Goal: Transaction & Acquisition: Purchase product/service

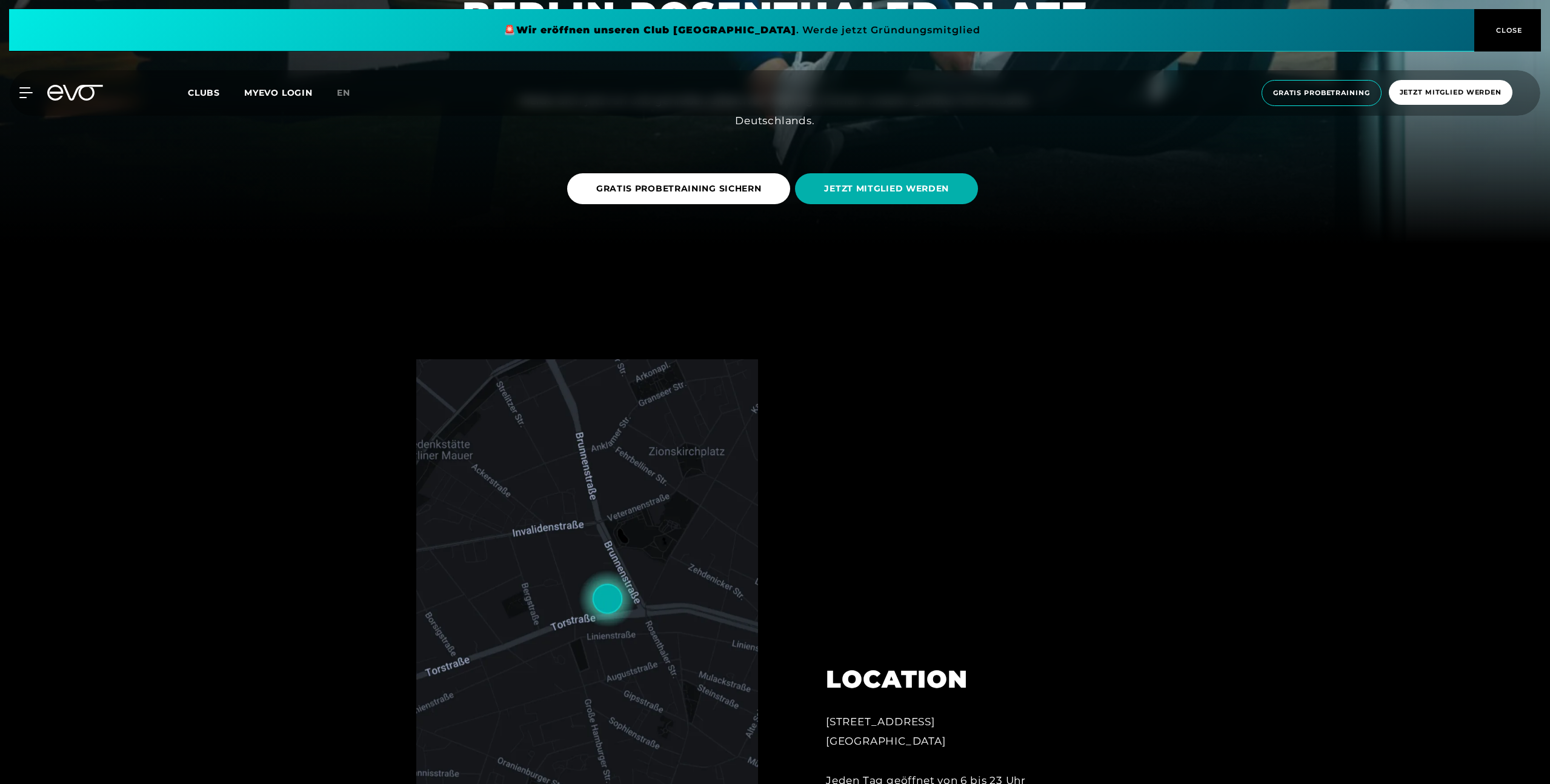
click at [605, 486] on img at bounding box center [587, 604] width 341 height 489
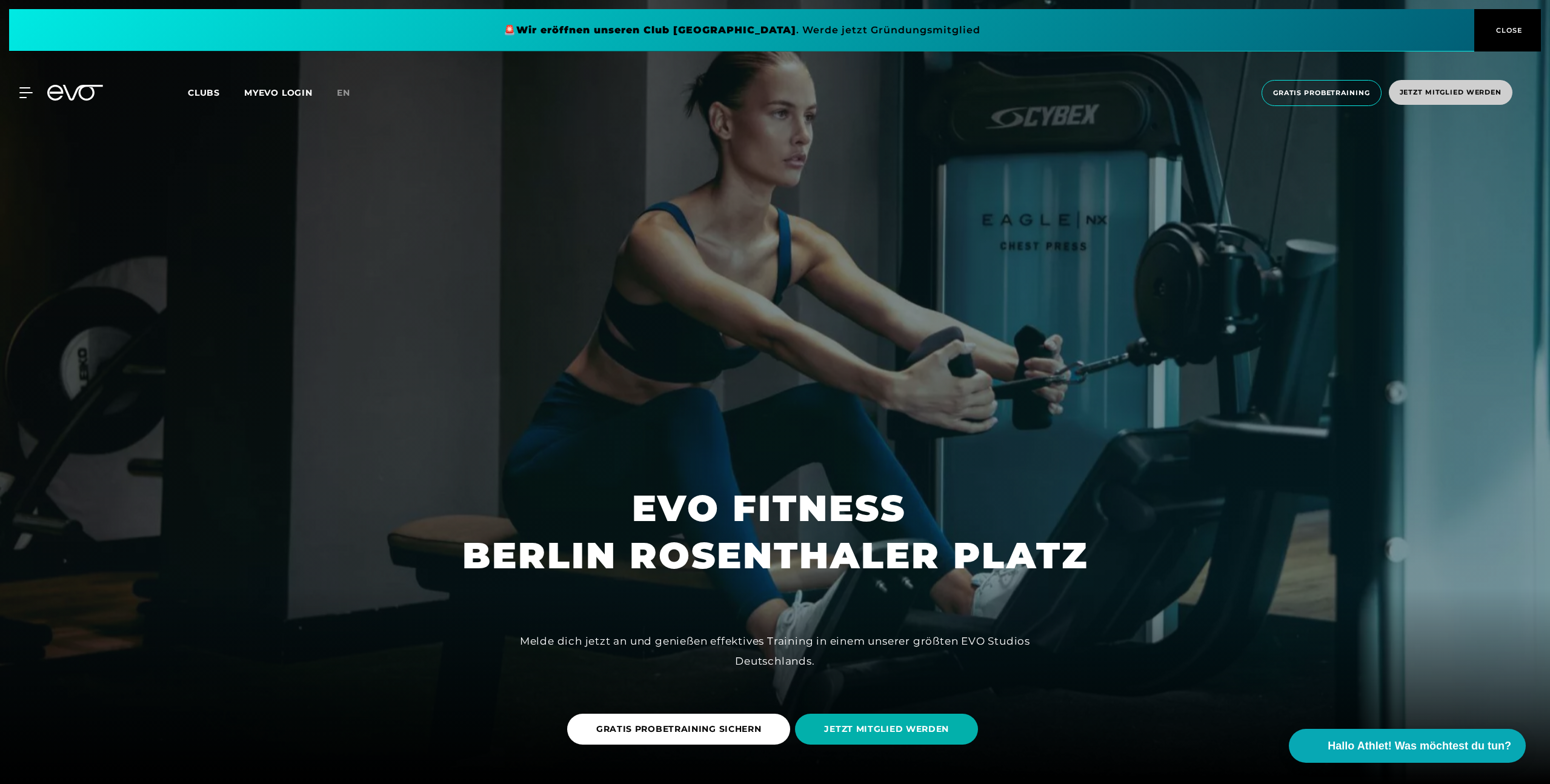
click at [1431, 92] on span "Jetzt Mitglied werden" at bounding box center [1450, 93] width 102 height 10
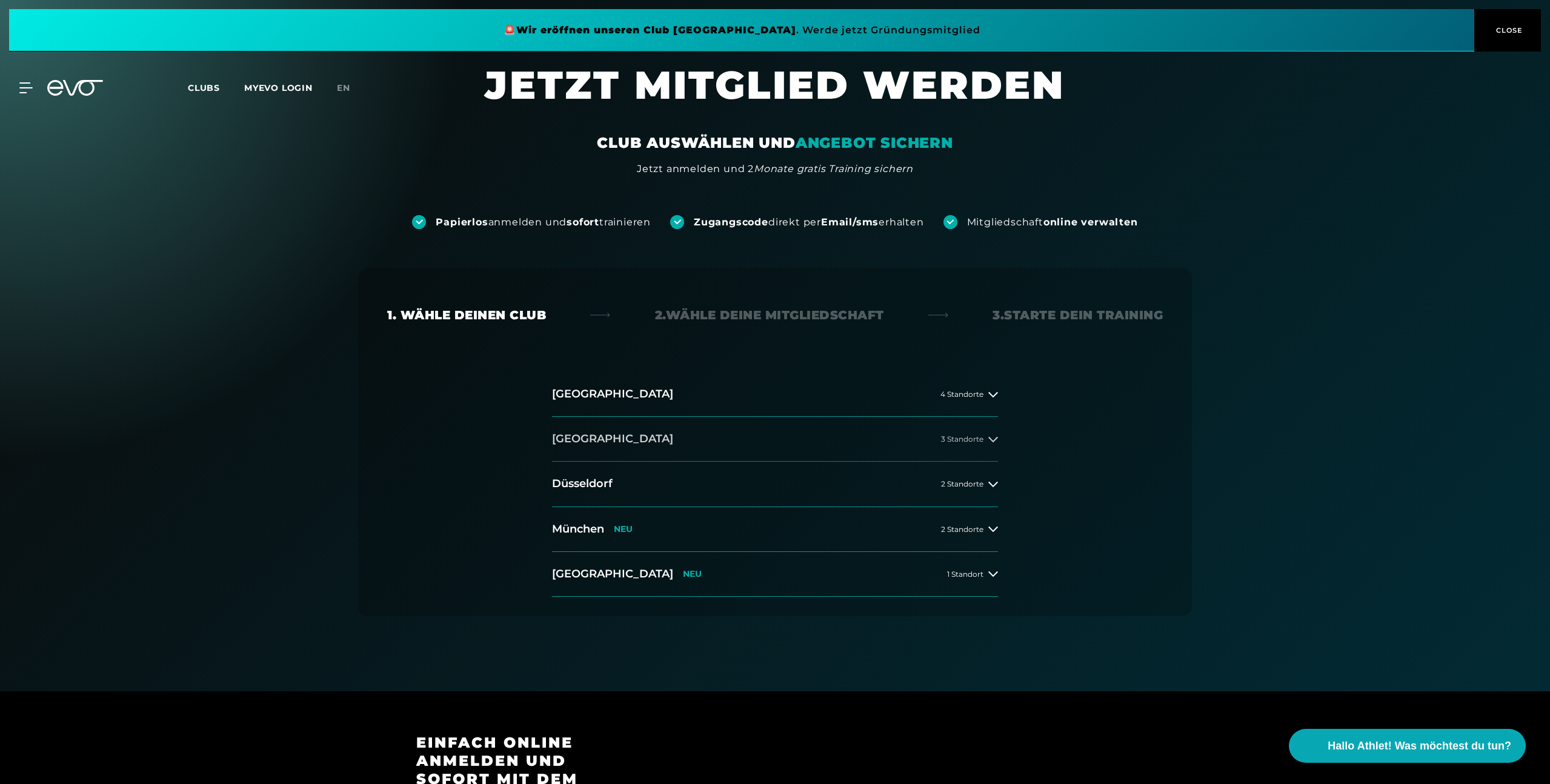
click at [864, 437] on button "[GEOGRAPHIC_DATA] 3 Standorte" at bounding box center [775, 439] width 446 height 45
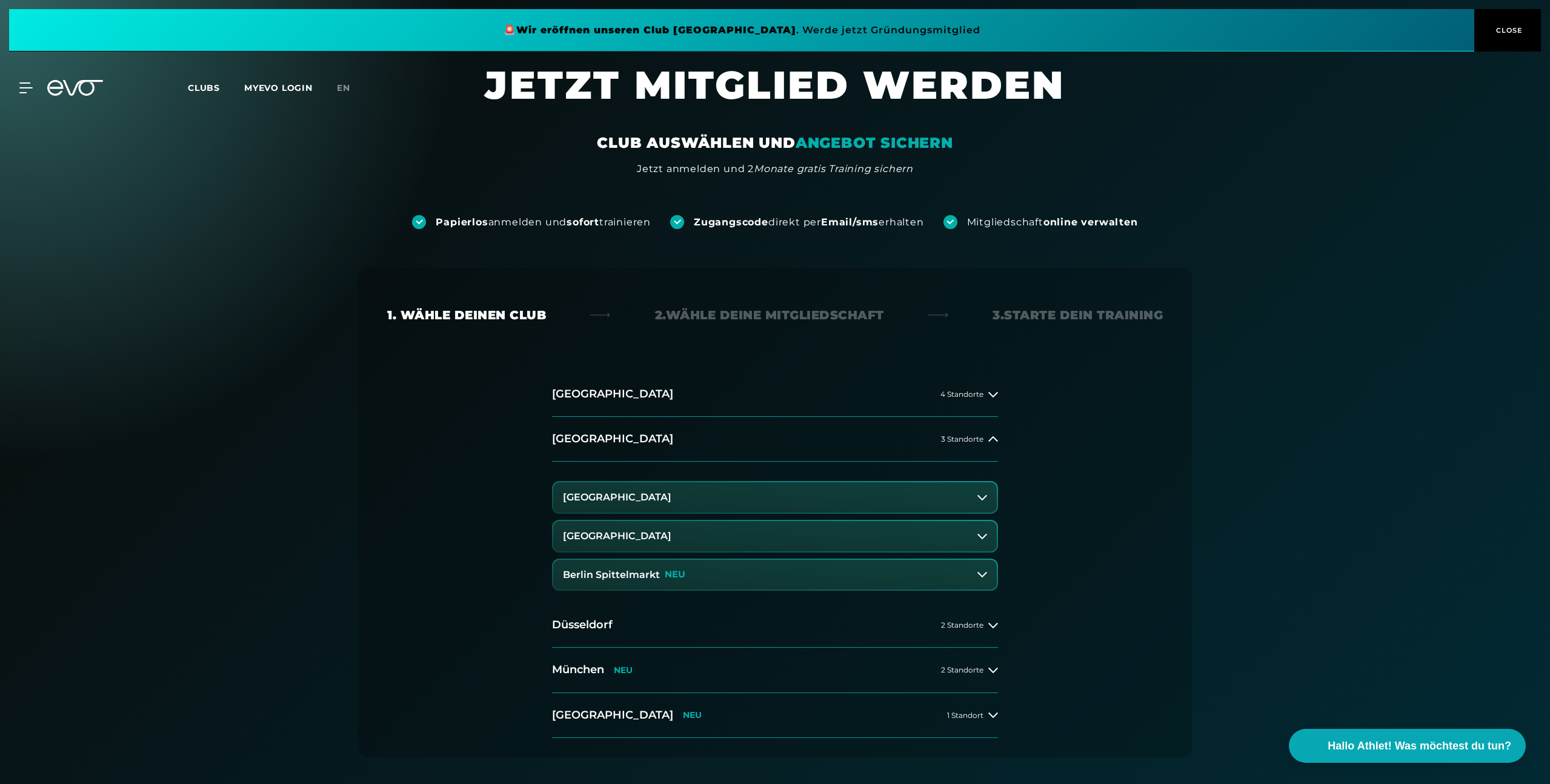
drag, startPoint x: 570, startPoint y: 575, endPoint x: 673, endPoint y: 575, distance: 103.0
click at [673, 575] on button "Berlin Spittelmarkt NEU" at bounding box center [775, 575] width 444 height 30
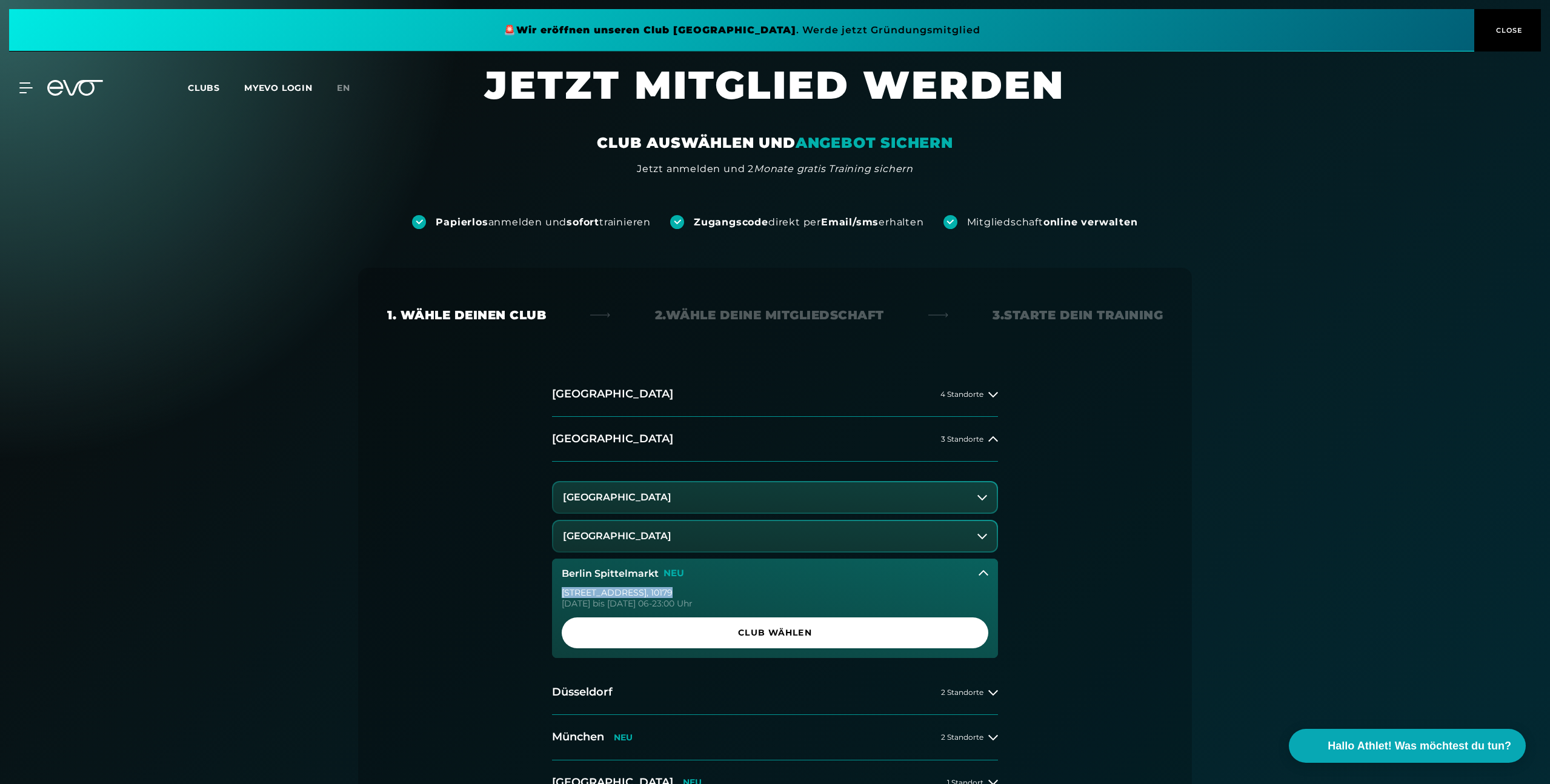
drag, startPoint x: 632, startPoint y: 595, endPoint x: 547, endPoint y: 592, distance: 85.1
click at [547, 592] on div "[GEOGRAPHIC_DATA] 4 Standorte [GEOGRAPHIC_DATA] 3 Standorte [GEOGRAPHIC_DATA] […" at bounding box center [775, 588] width 465 height 433
copy div "[STREET_ADDRESS]"
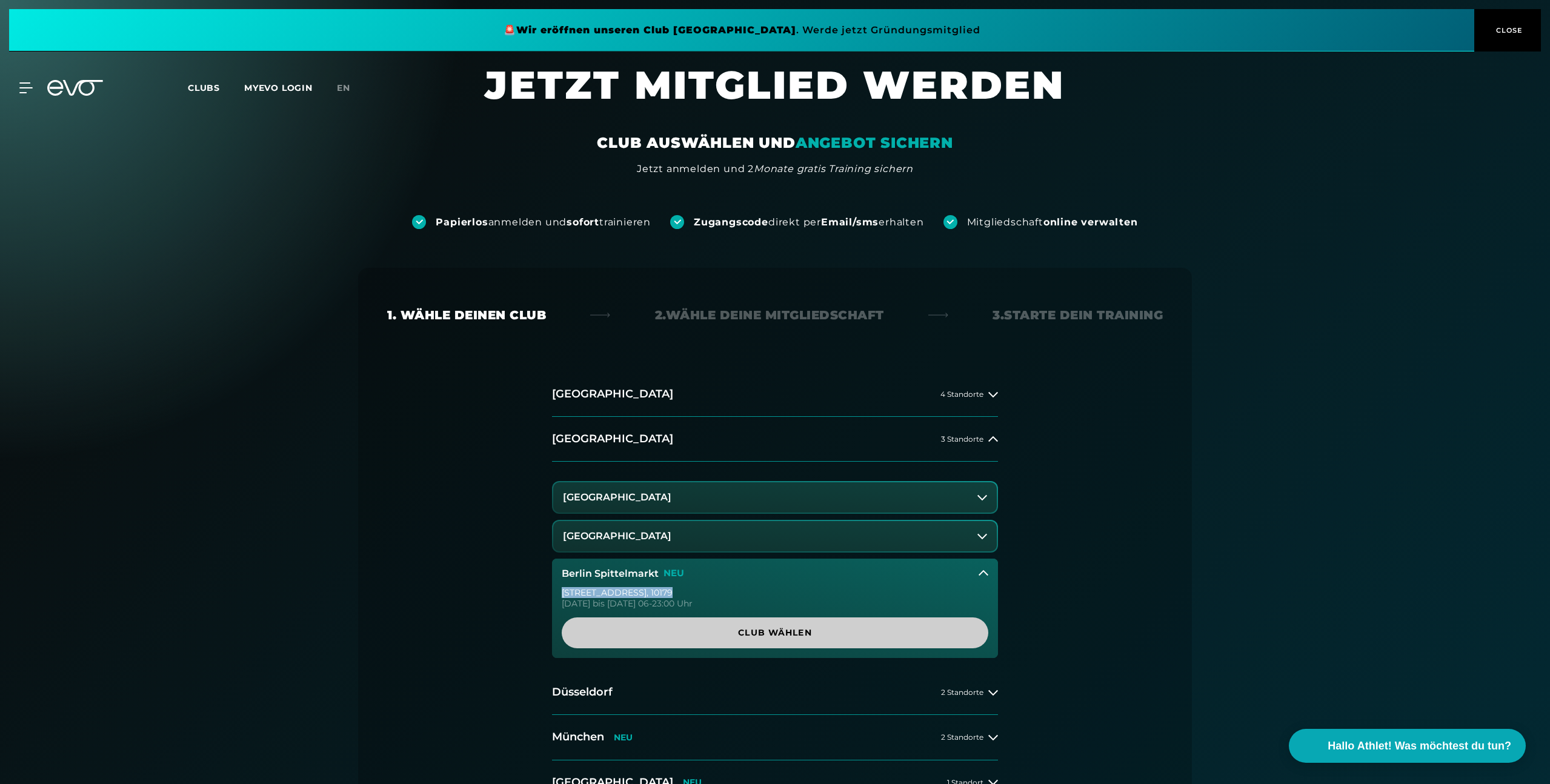
click at [722, 640] on link "Club wählen" at bounding box center [775, 633] width 426 height 31
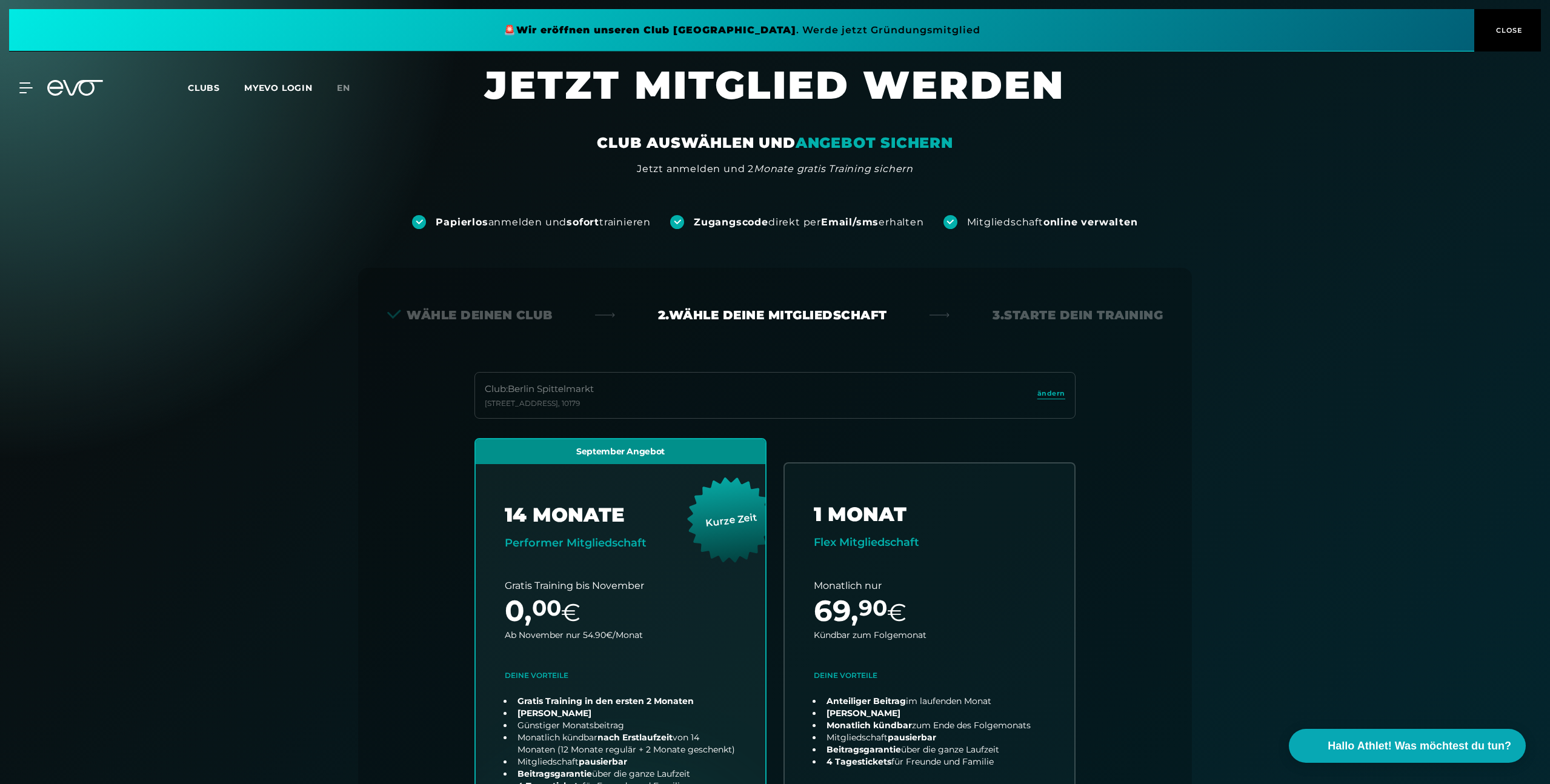
click at [196, 89] on span "Clubs" at bounding box center [204, 87] width 32 height 11
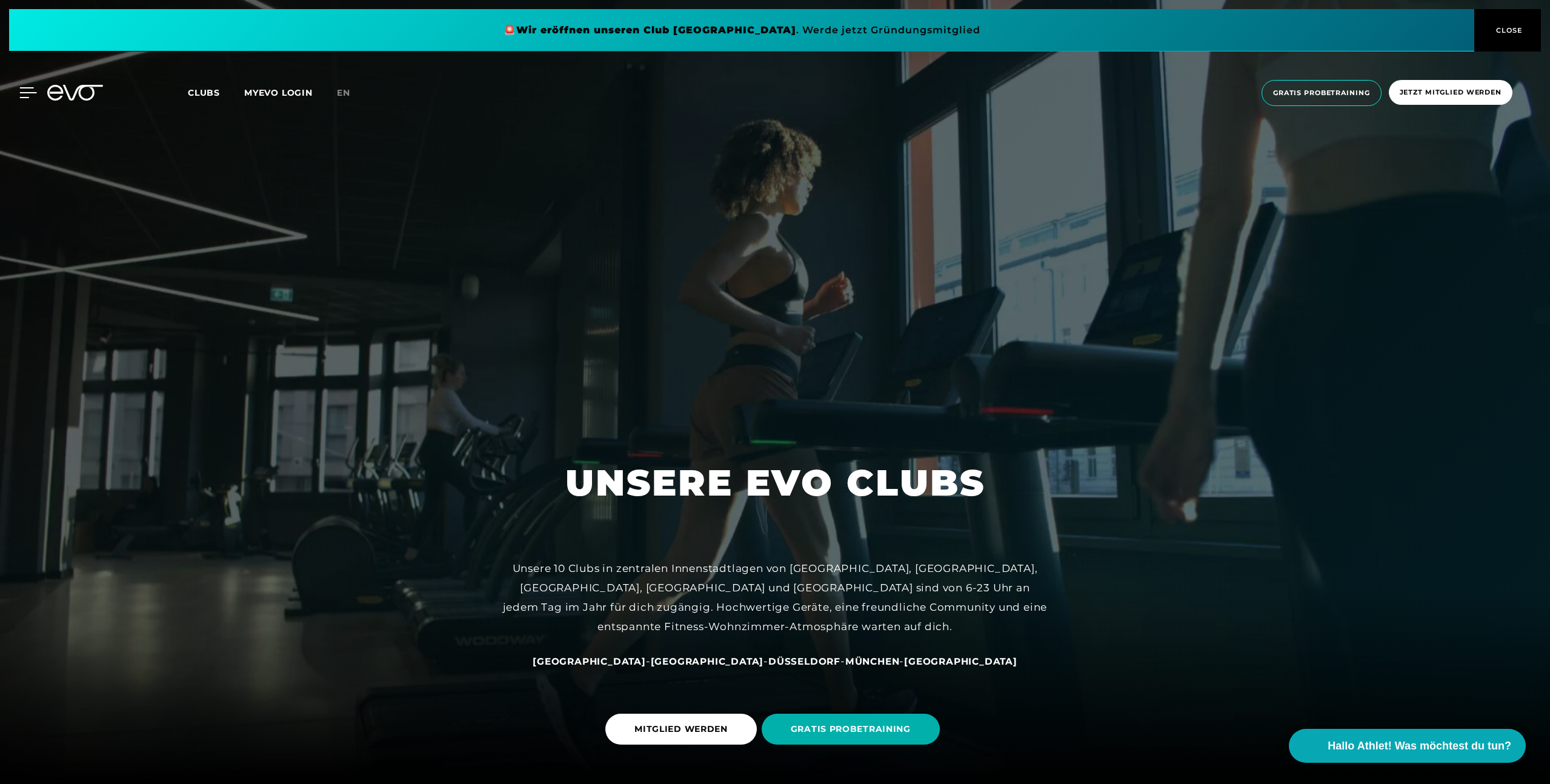
click at [21, 97] on icon at bounding box center [28, 93] width 17 height 11
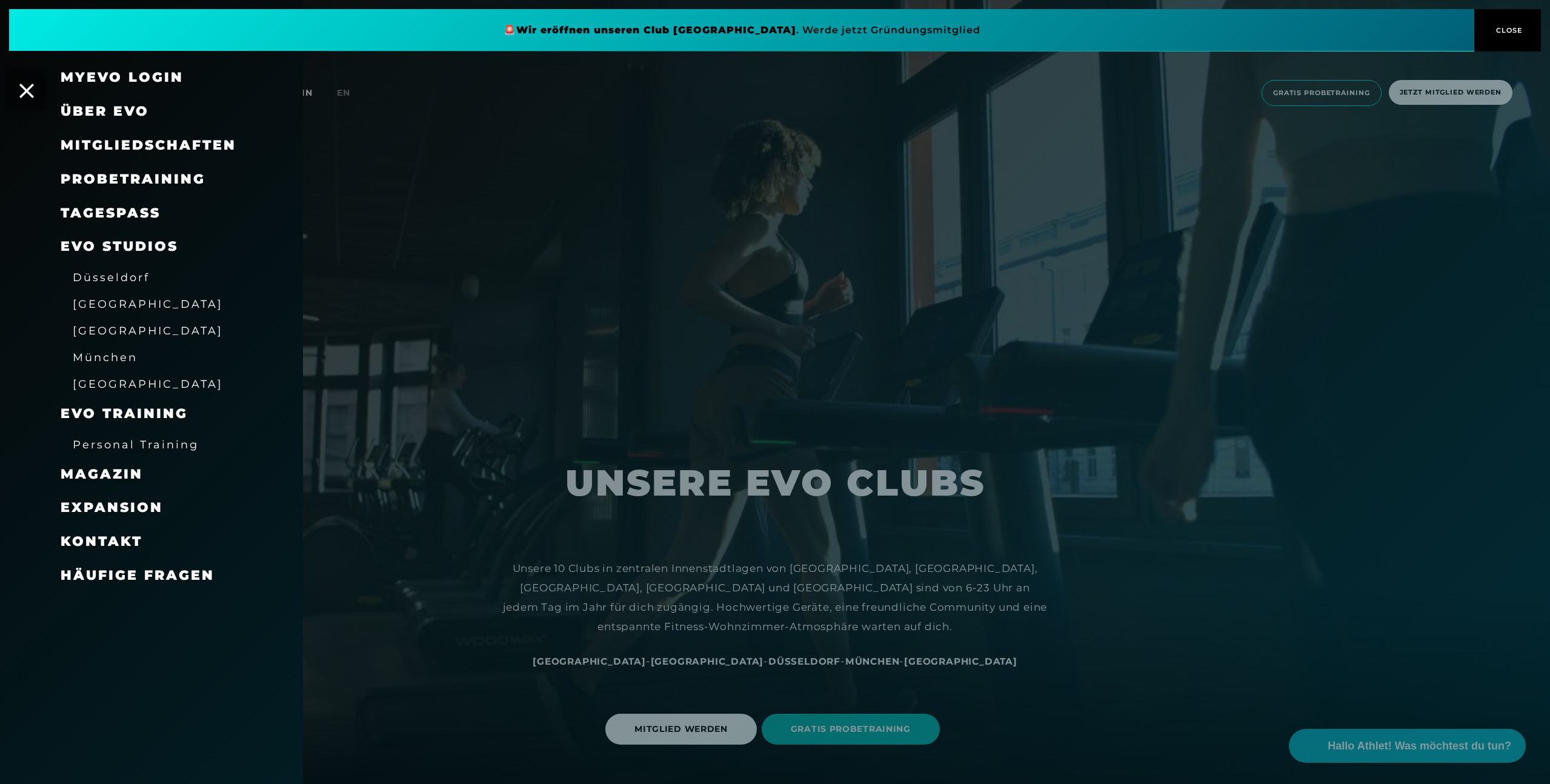
click at [97, 306] on span "[GEOGRAPHIC_DATA]" at bounding box center [148, 304] width 150 height 13
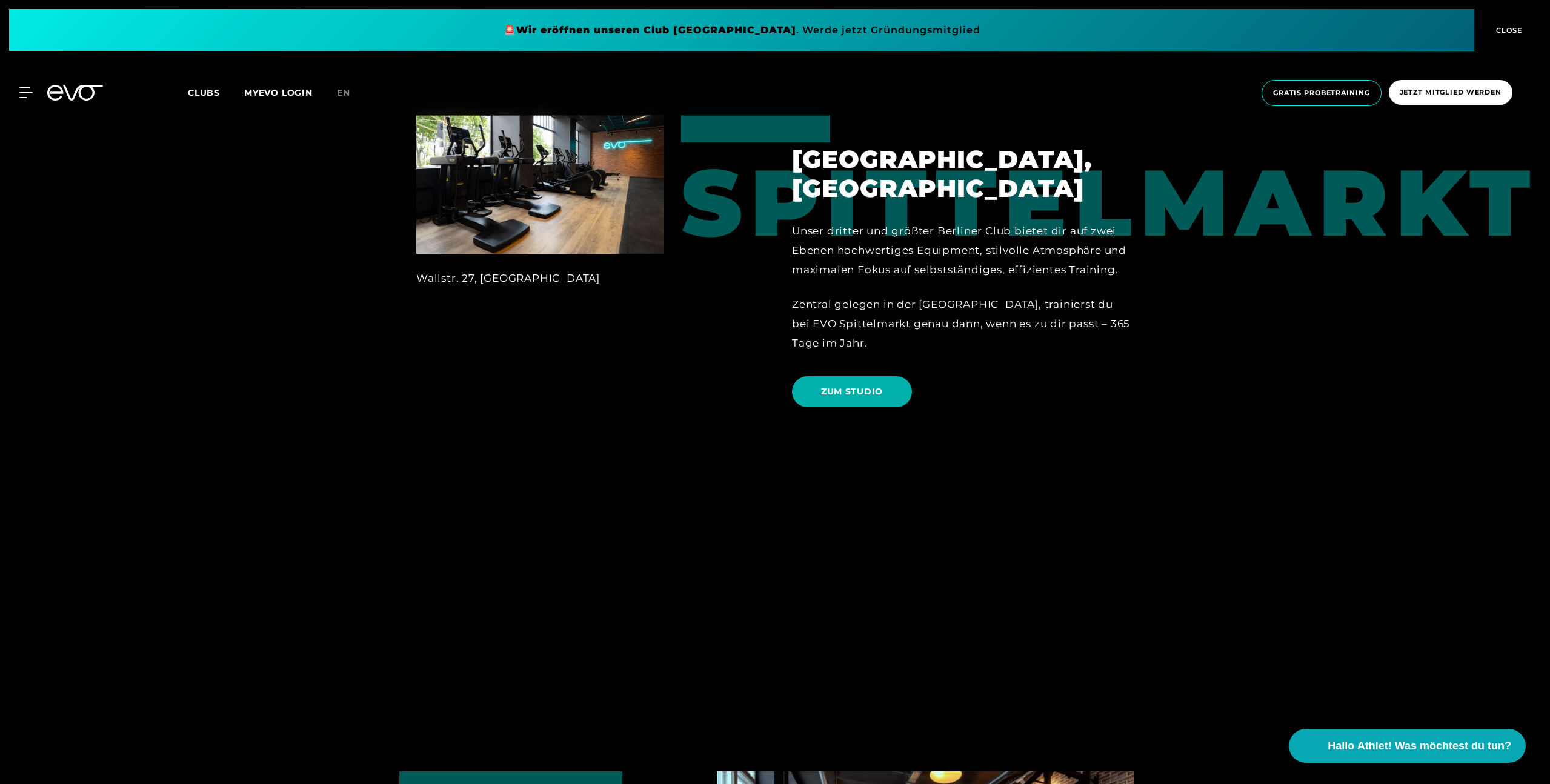
scroll to position [901, 0]
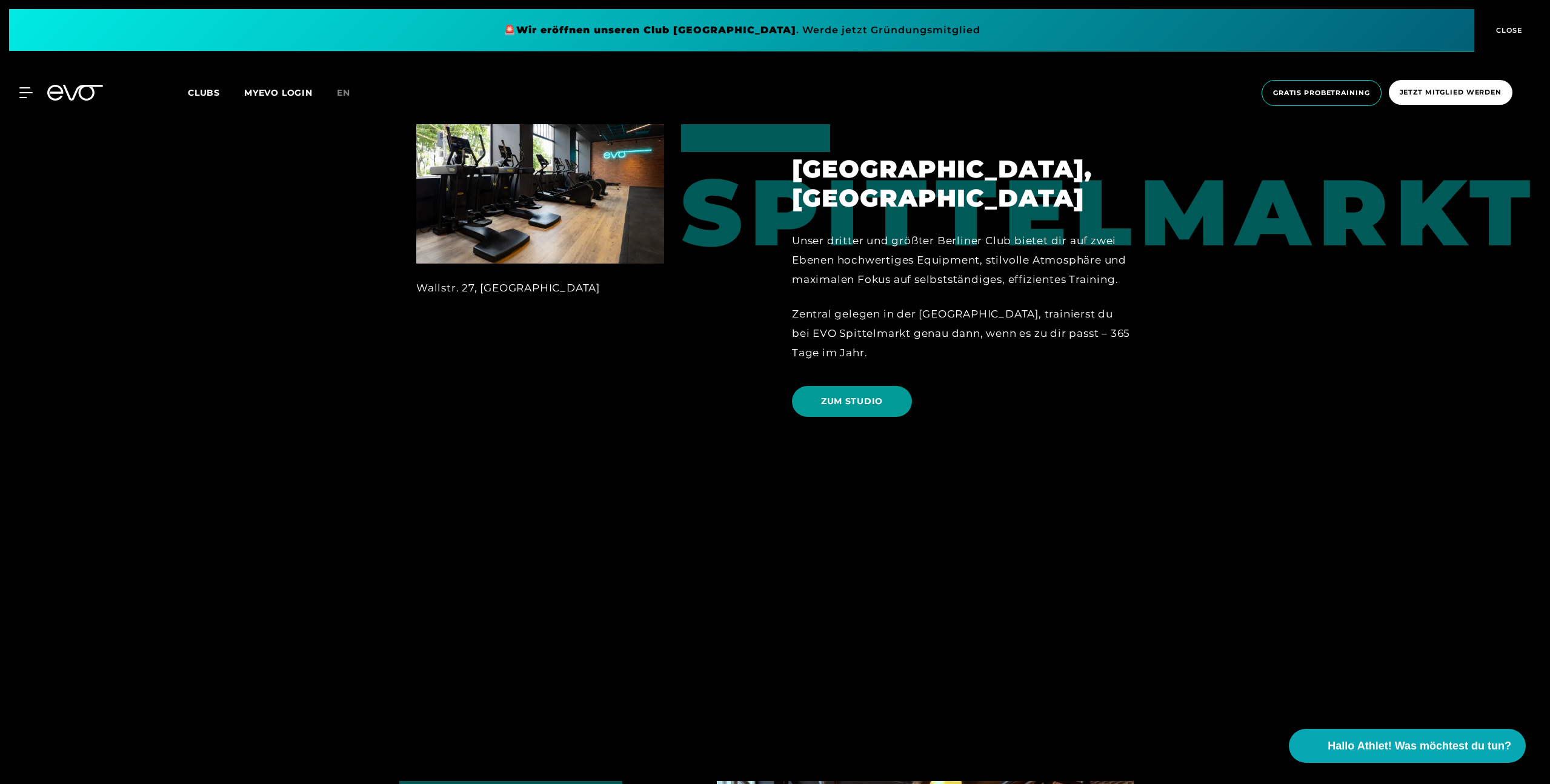
click at [844, 395] on span "ZUM STUDIO" at bounding box center [851, 402] width 62 height 13
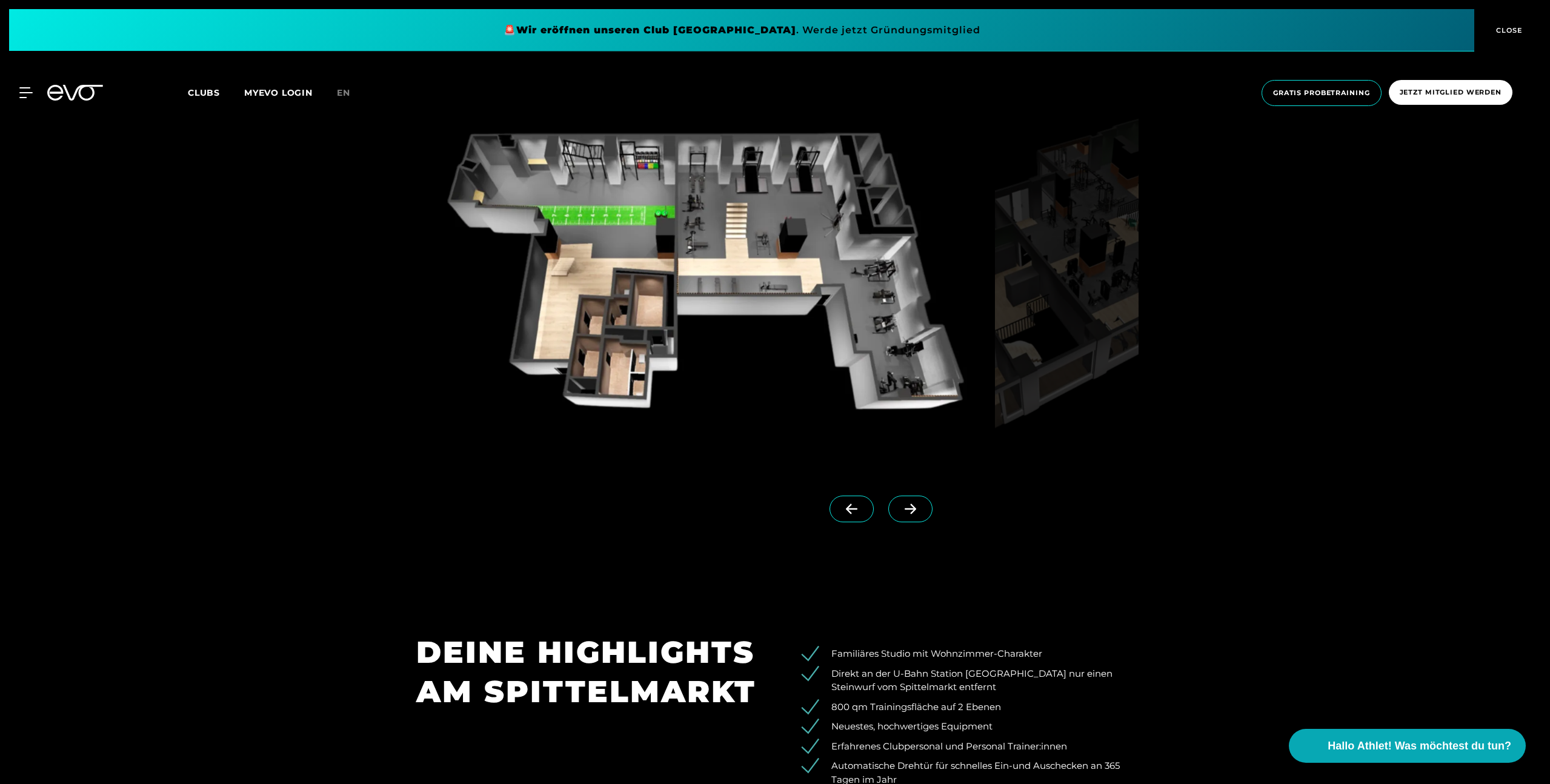
scroll to position [1560, 0]
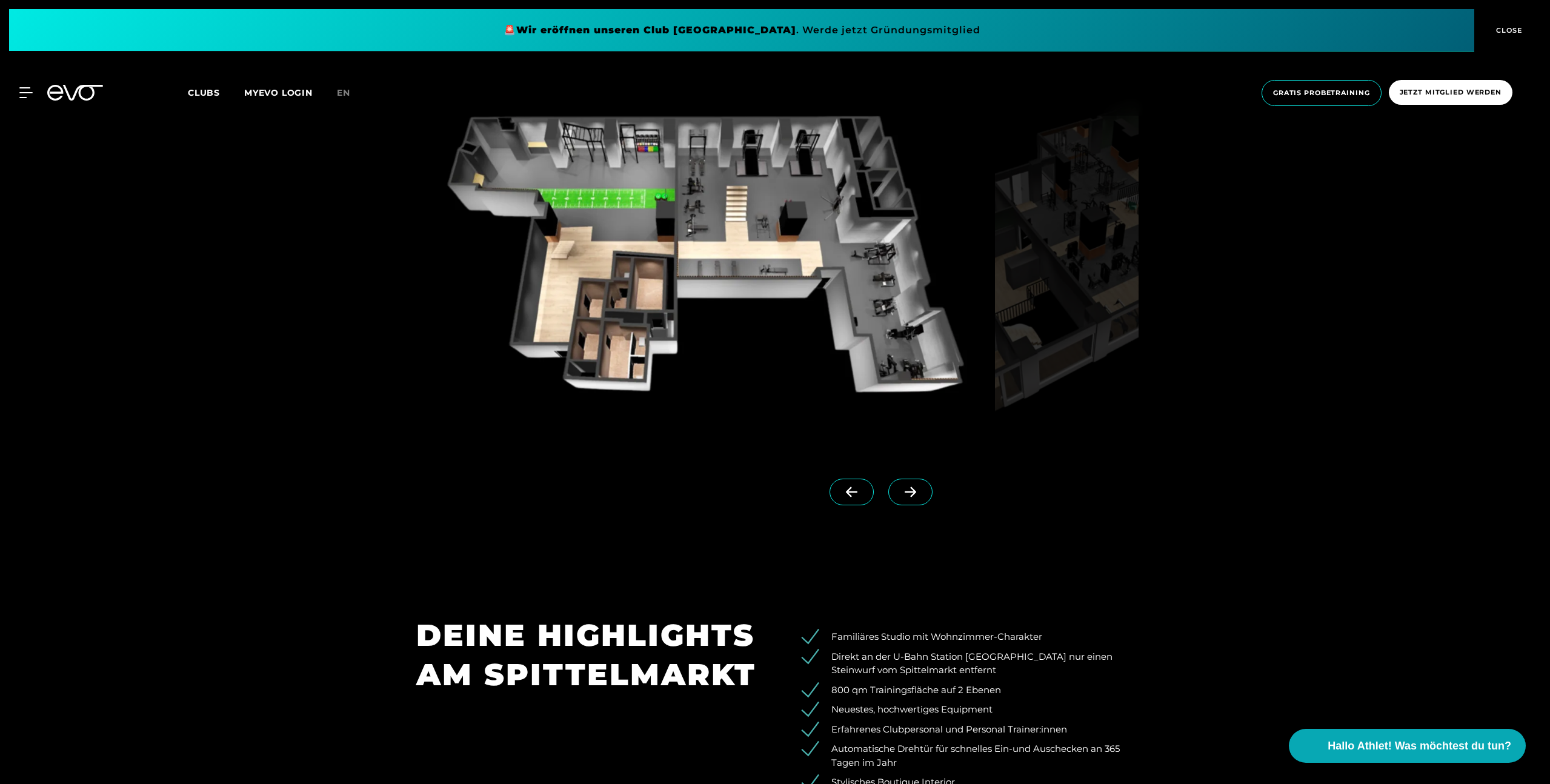
click at [900, 494] on icon at bounding box center [910, 492] width 21 height 11
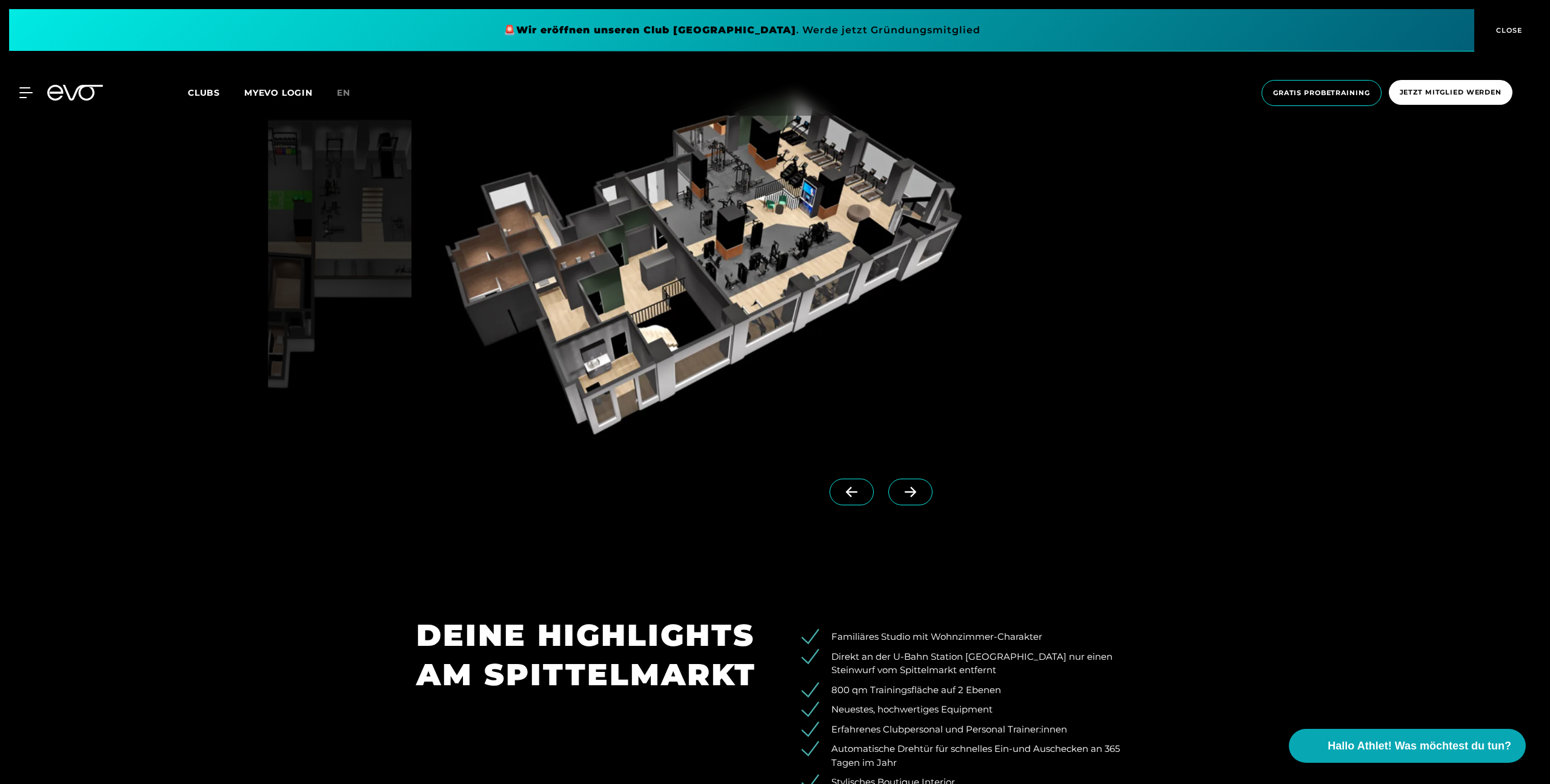
click at [900, 494] on icon at bounding box center [910, 492] width 21 height 11
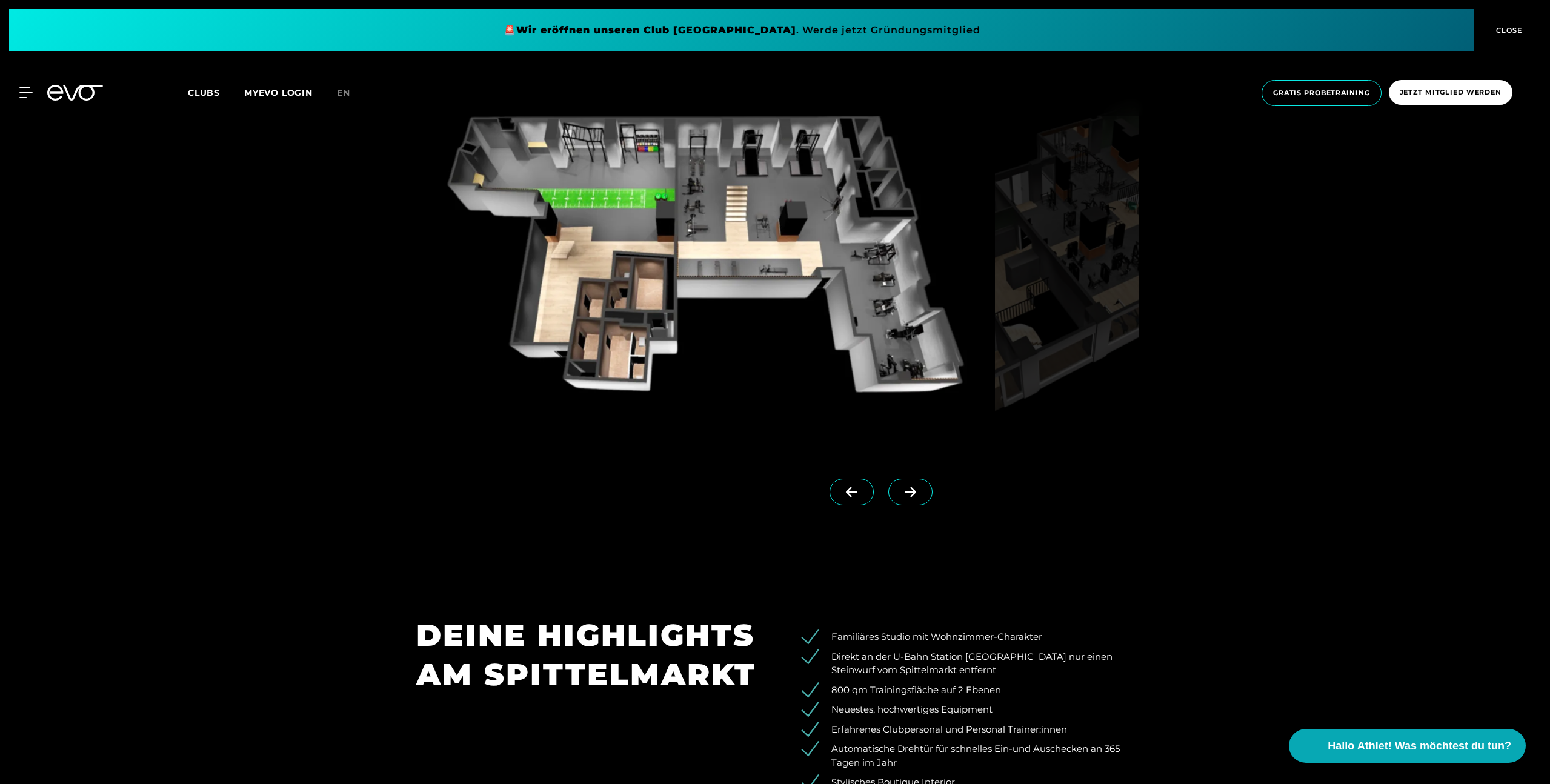
click at [693, 336] on img at bounding box center [704, 263] width 574 height 373
click at [601, 335] on img at bounding box center [704, 263] width 574 height 373
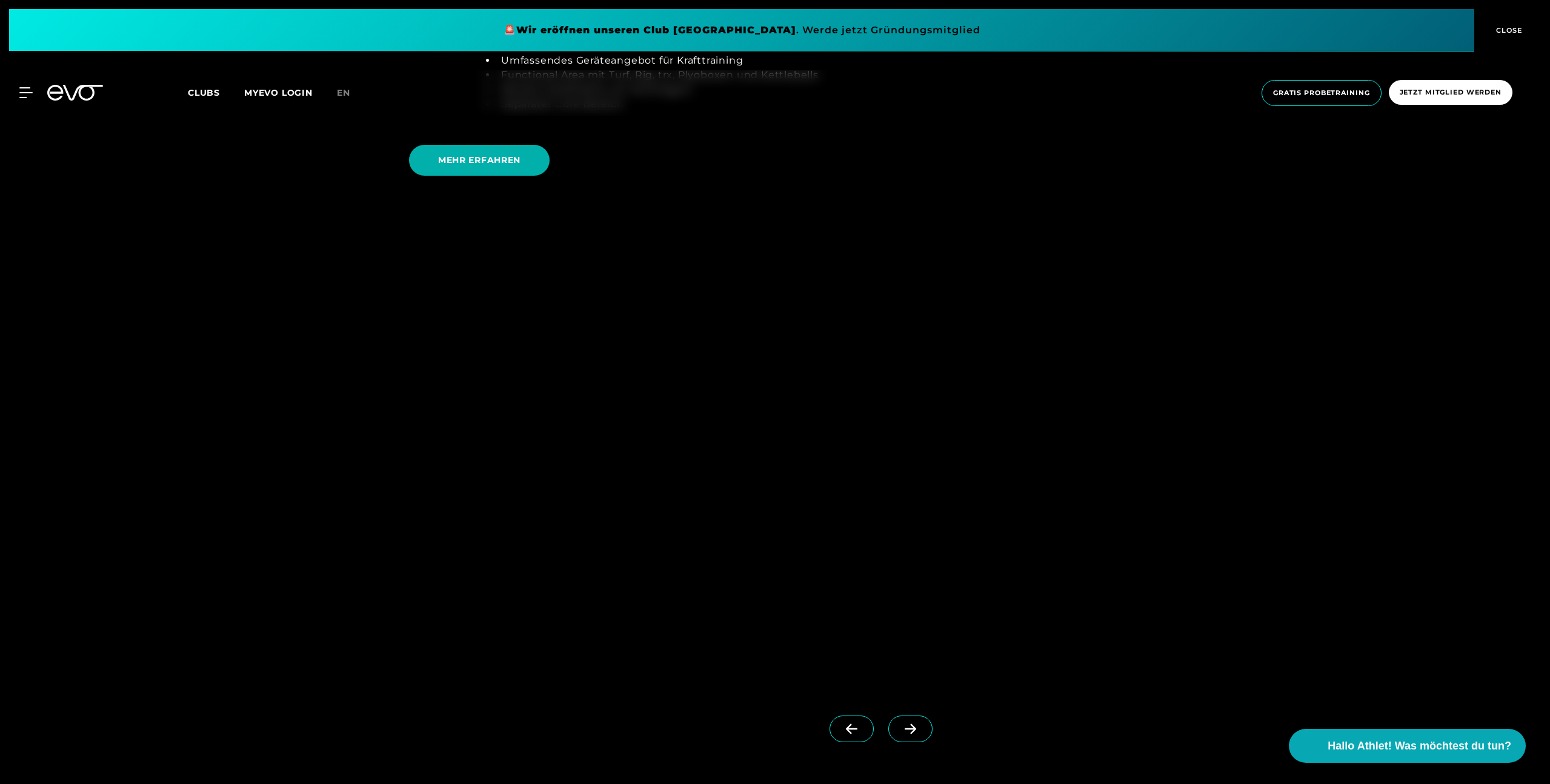
scroll to position [3339, 0]
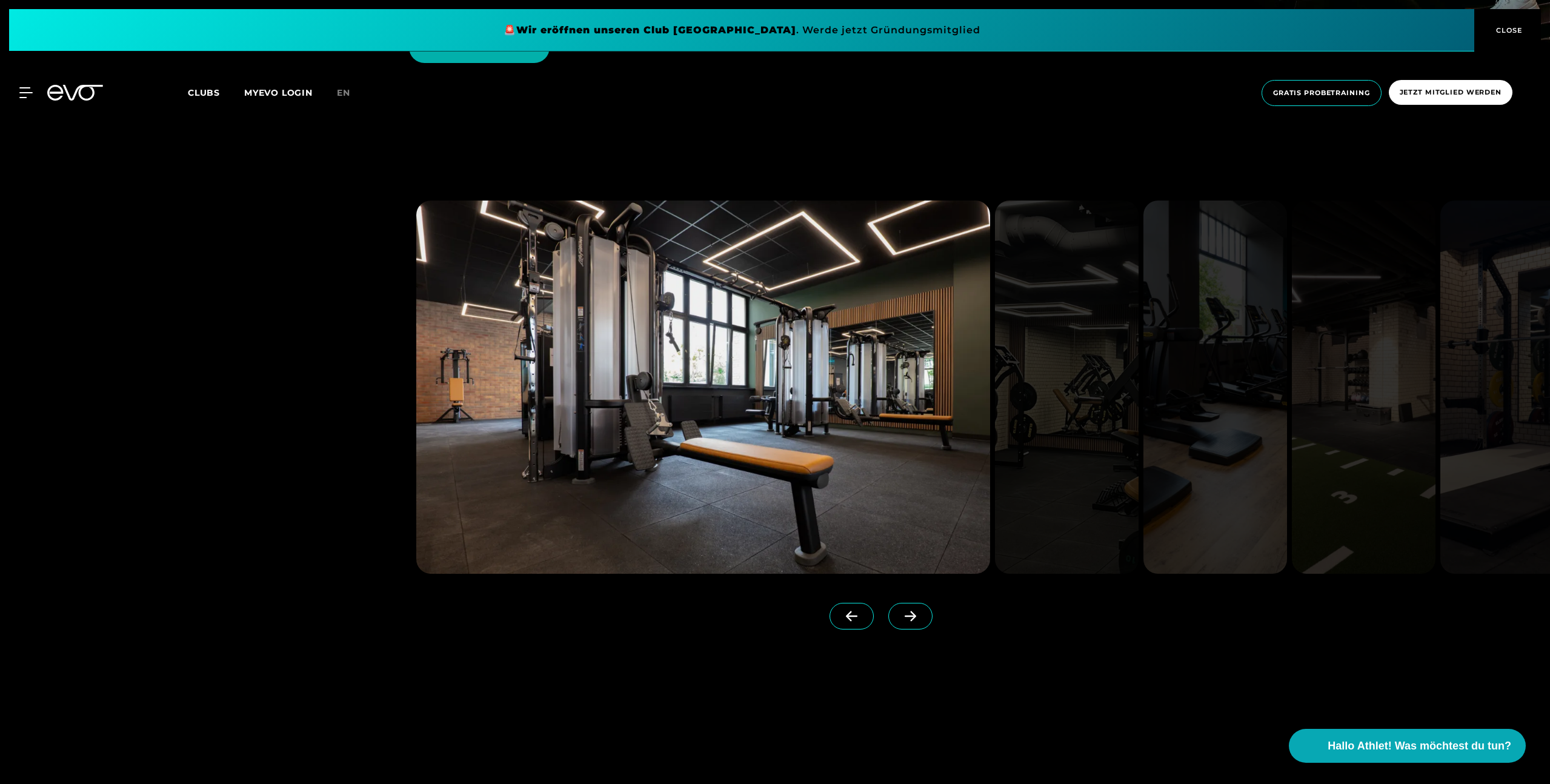
click at [900, 611] on icon at bounding box center [910, 616] width 21 height 11
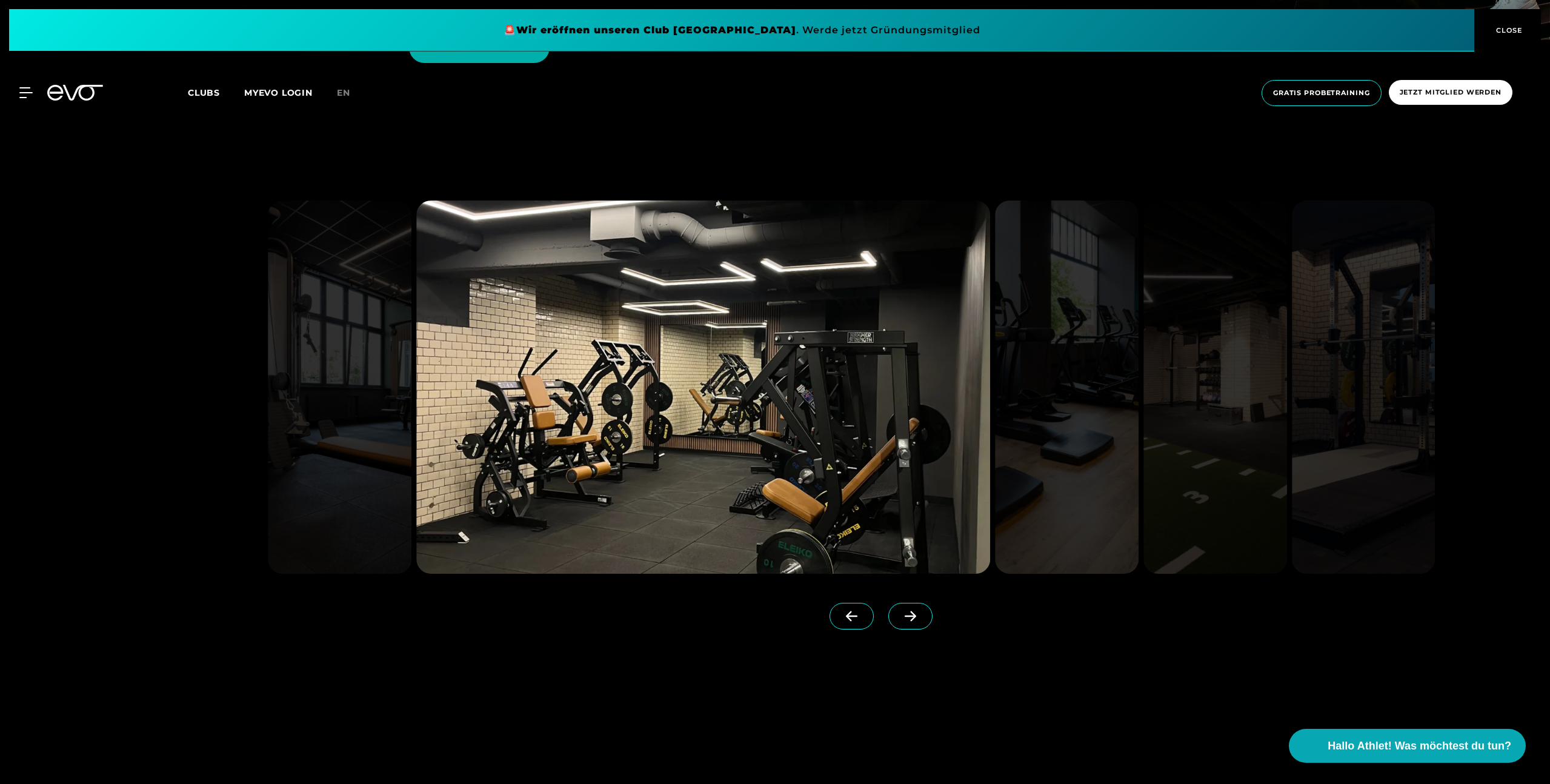
click at [900, 611] on icon at bounding box center [910, 616] width 21 height 11
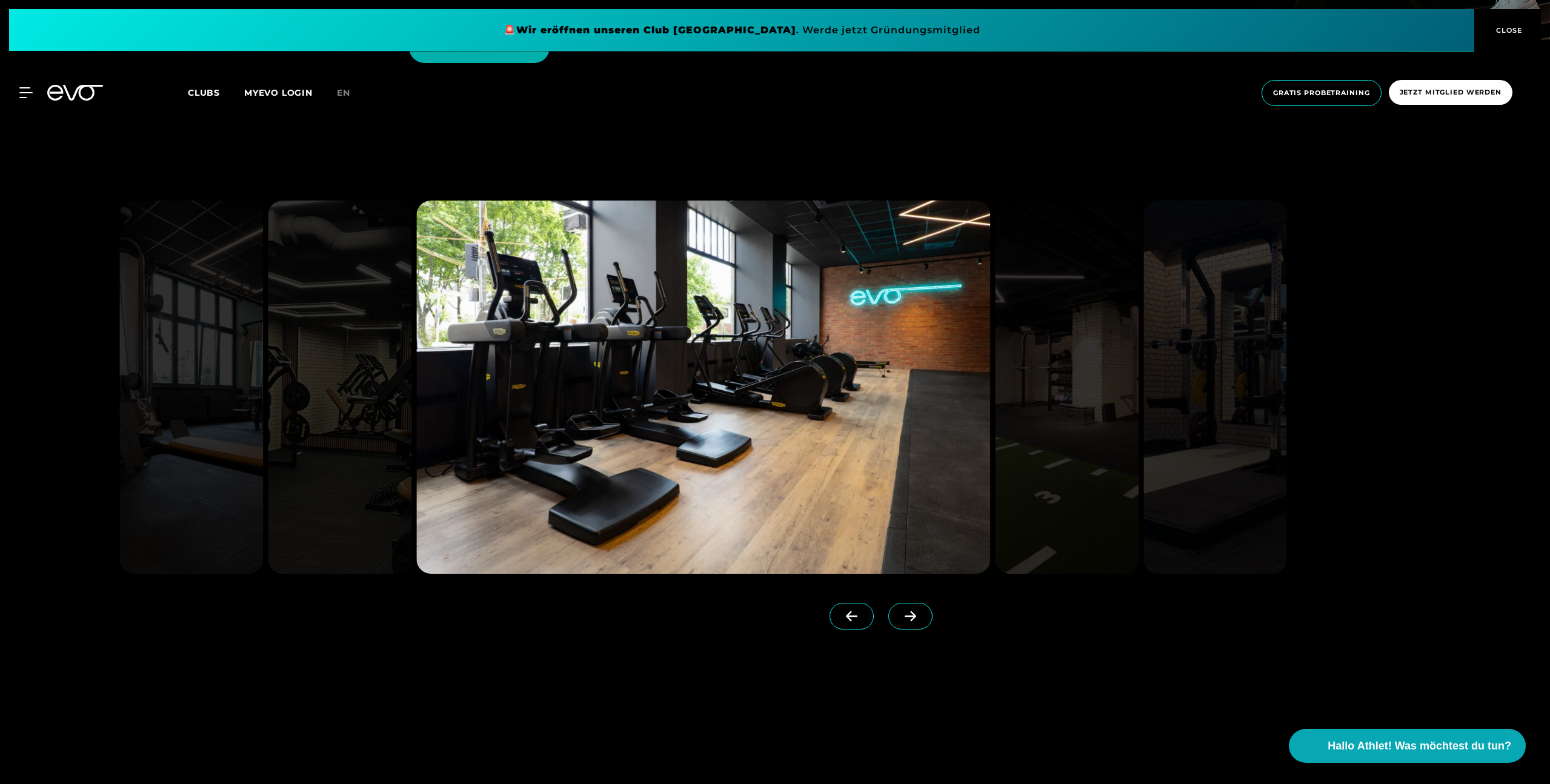
click at [900, 611] on icon at bounding box center [910, 616] width 21 height 11
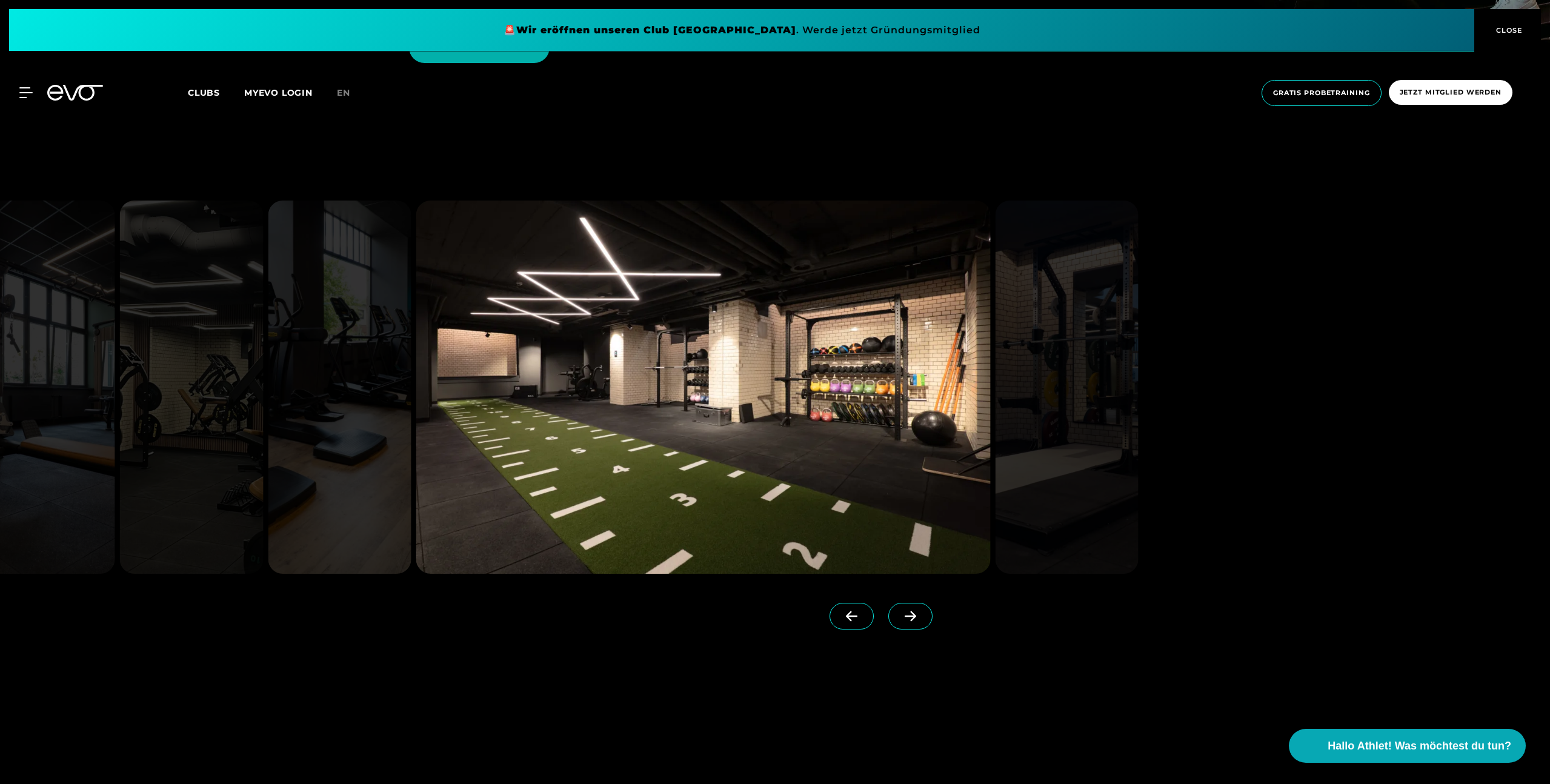
click at [900, 611] on icon at bounding box center [910, 616] width 21 height 11
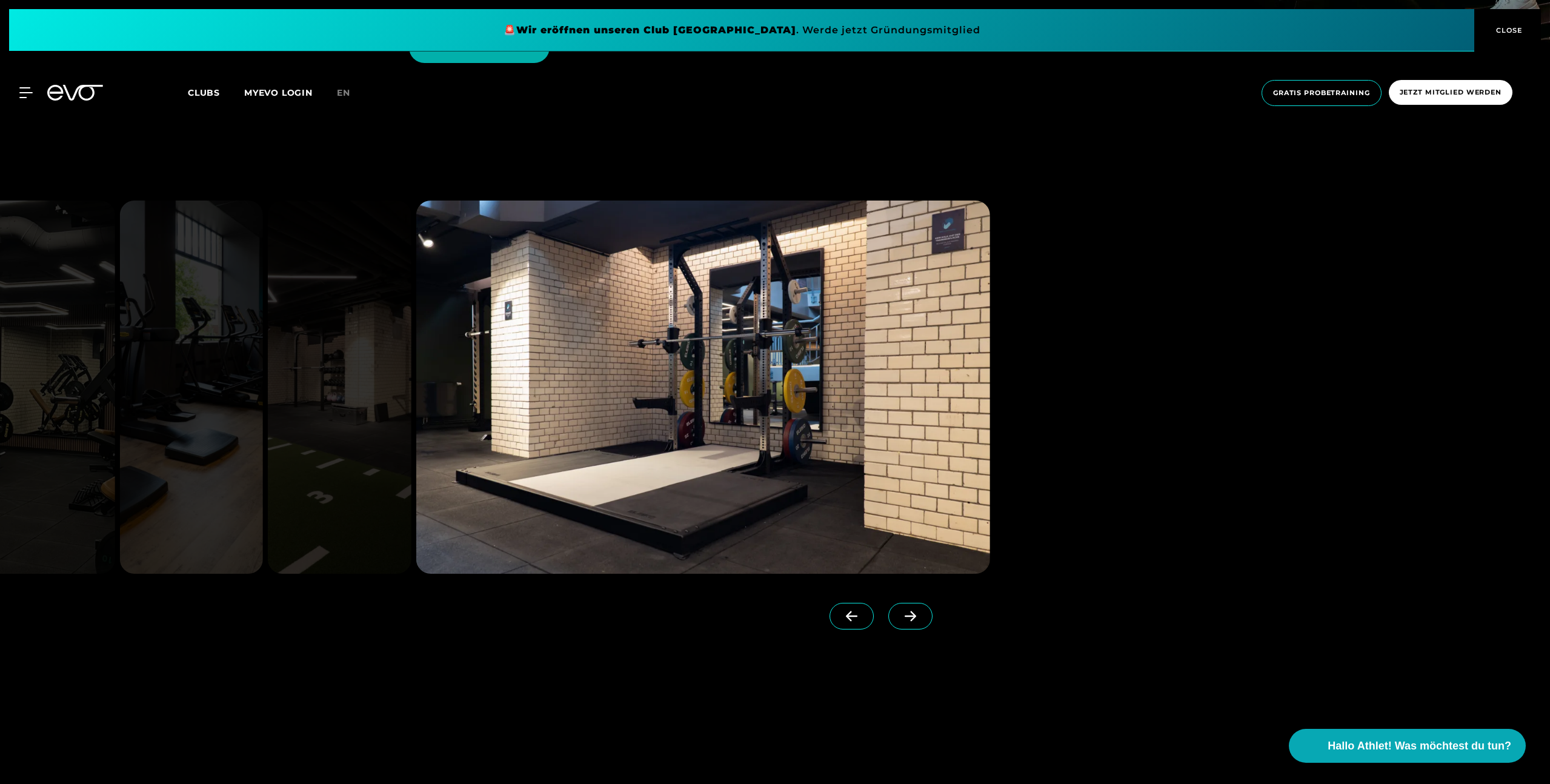
click at [900, 611] on icon at bounding box center [910, 616] width 21 height 11
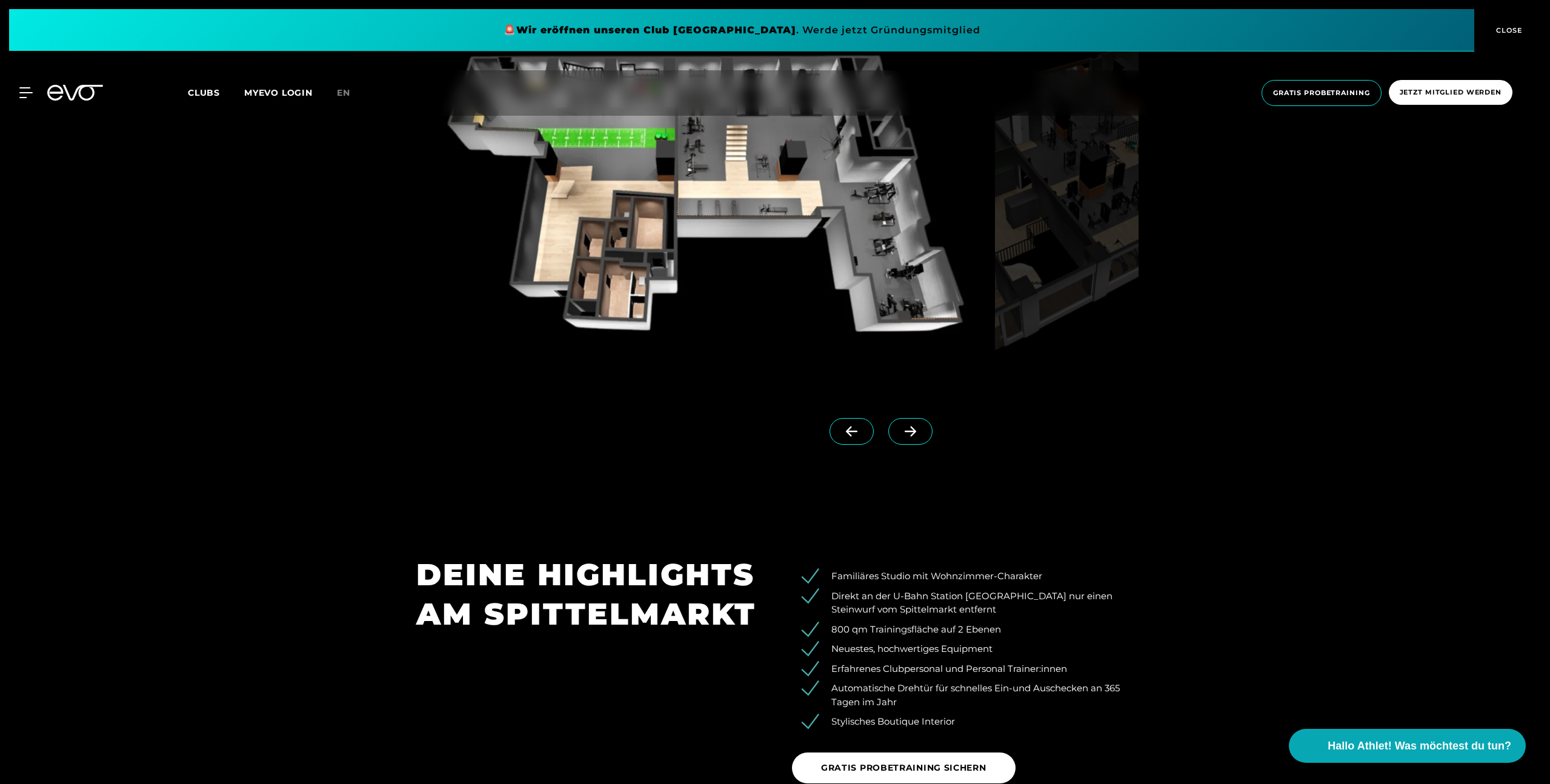
scroll to position [1470, 0]
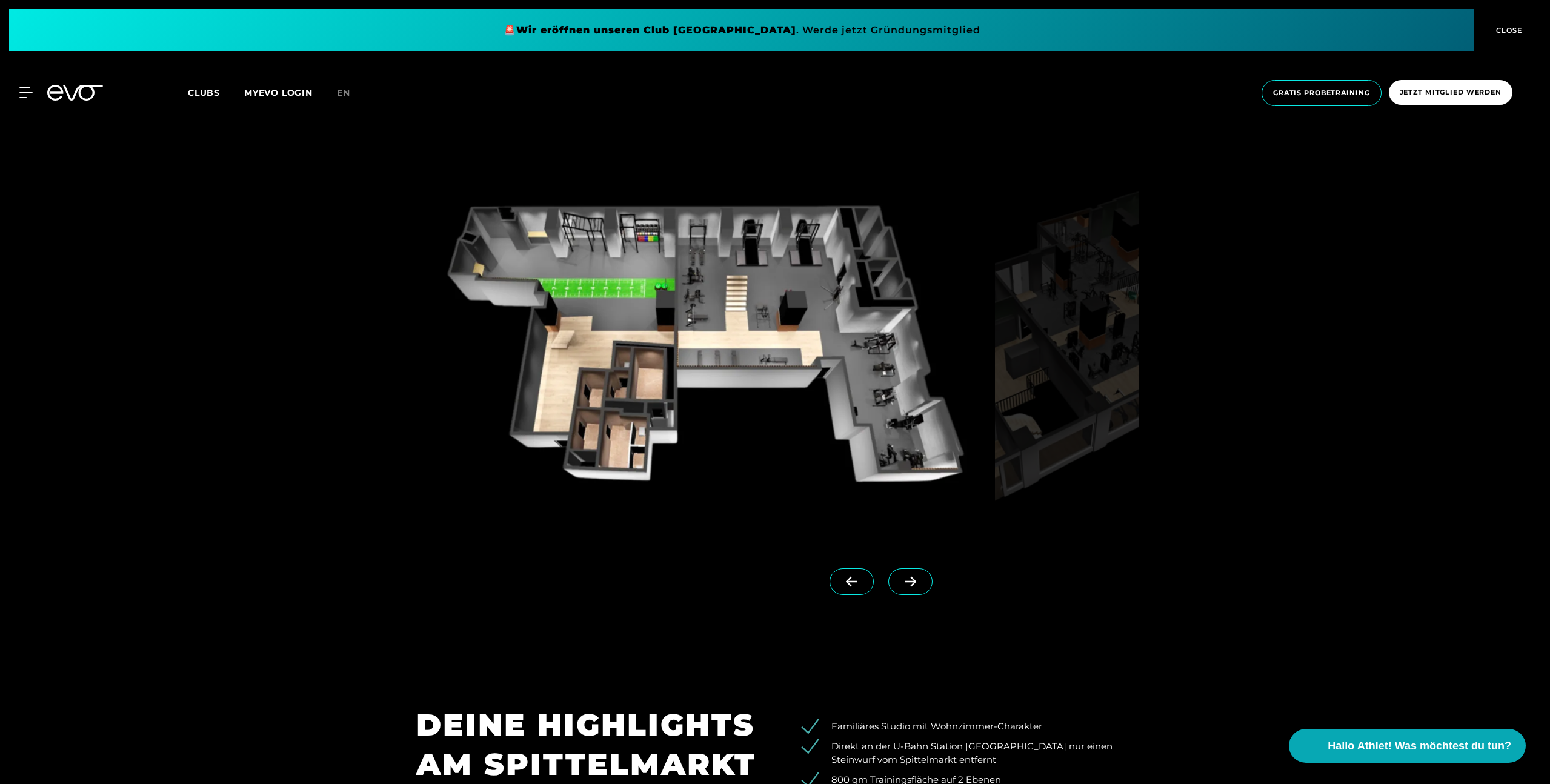
click at [903, 579] on span at bounding box center [910, 581] width 44 height 27
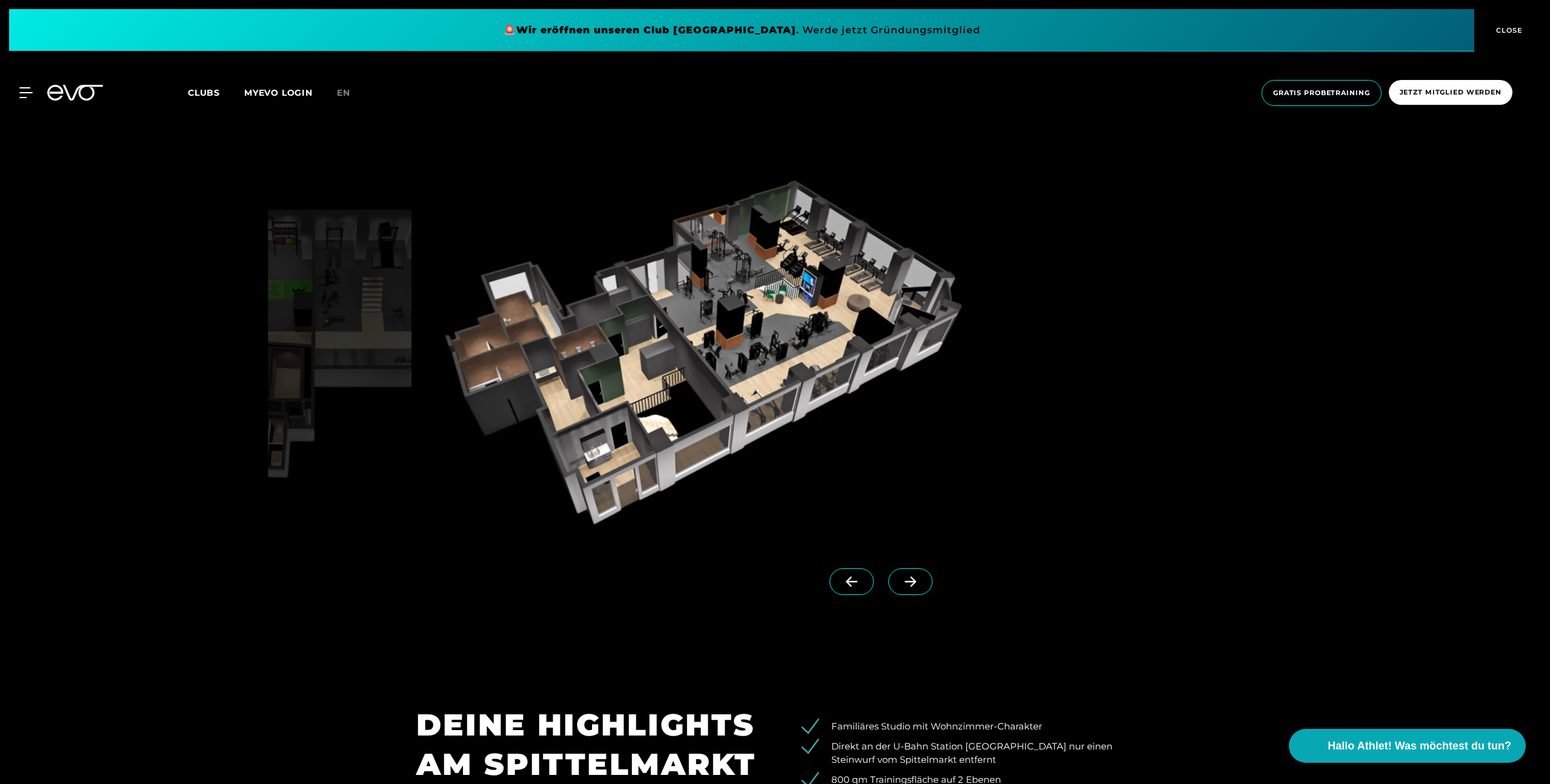
click at [829, 575] on span at bounding box center [851, 581] width 44 height 27
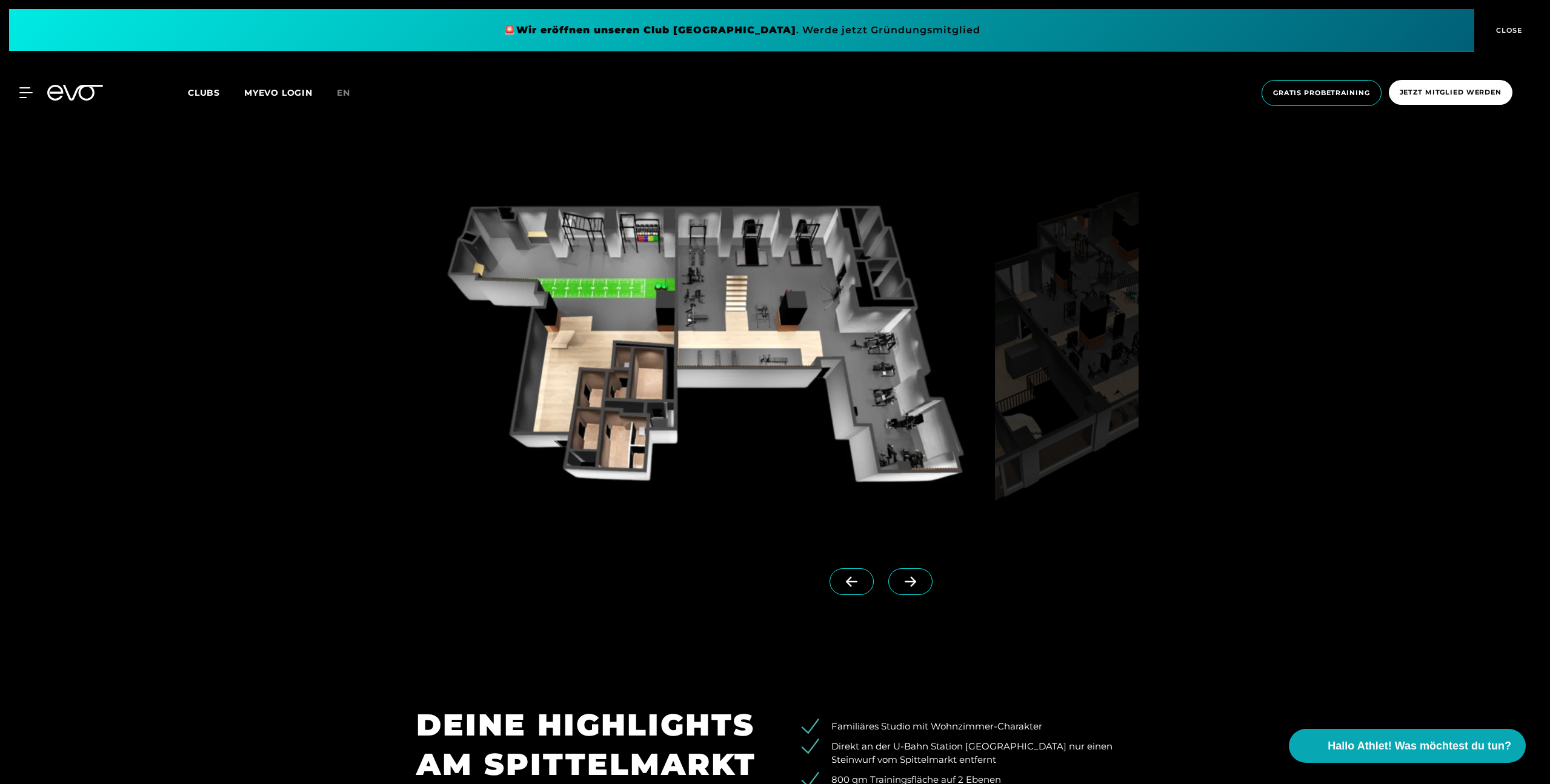
click at [900, 581] on icon at bounding box center [910, 581] width 21 height 11
